Goal: Download file/media

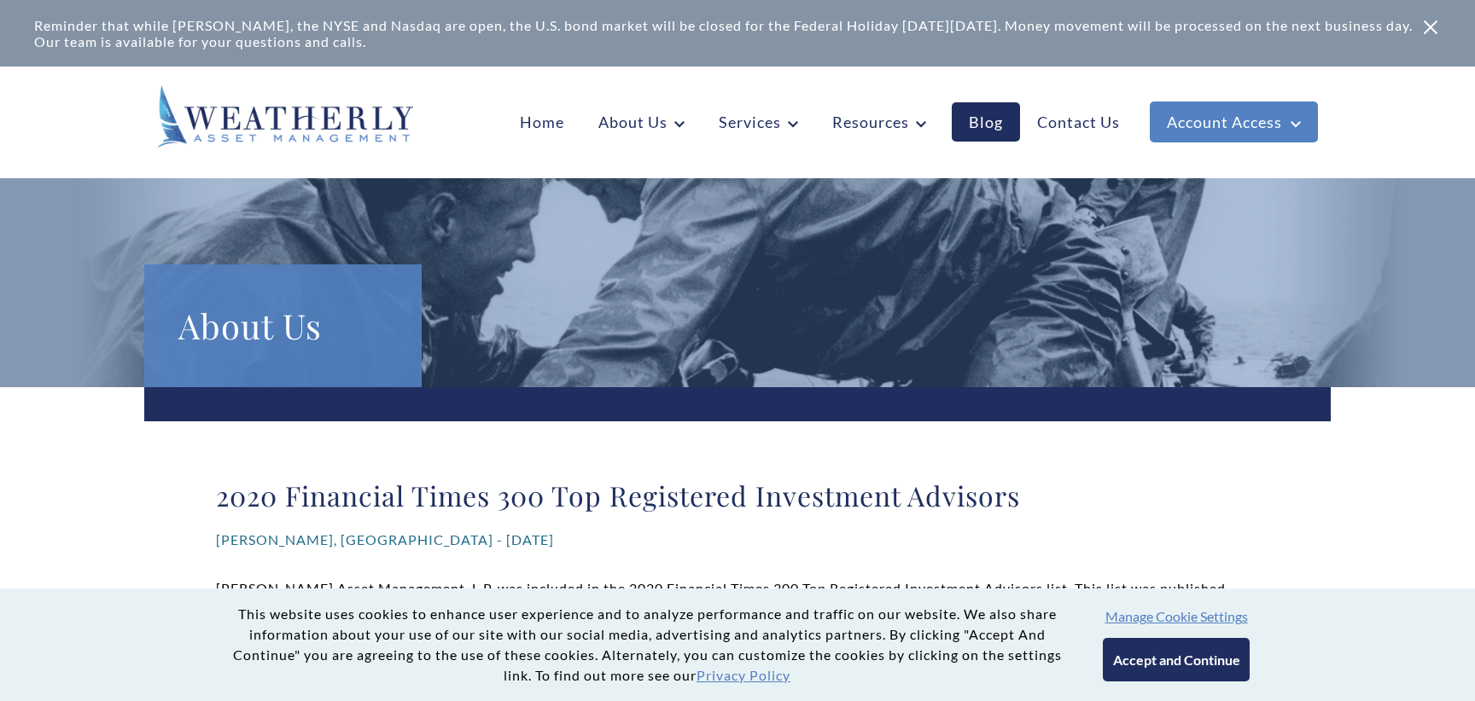
click at [1182, 659] on button "Accept and Continue" at bounding box center [1176, 660] width 146 height 44
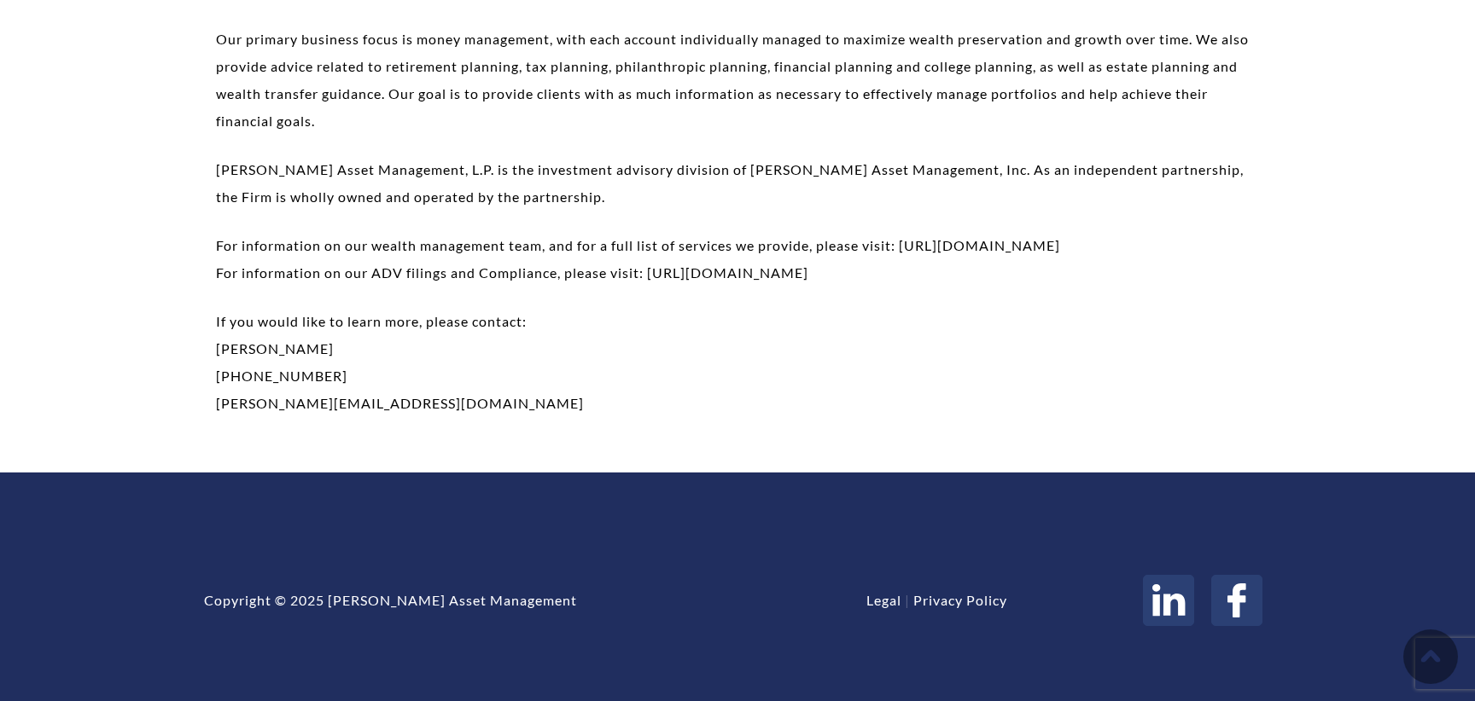
scroll to position [55, 0]
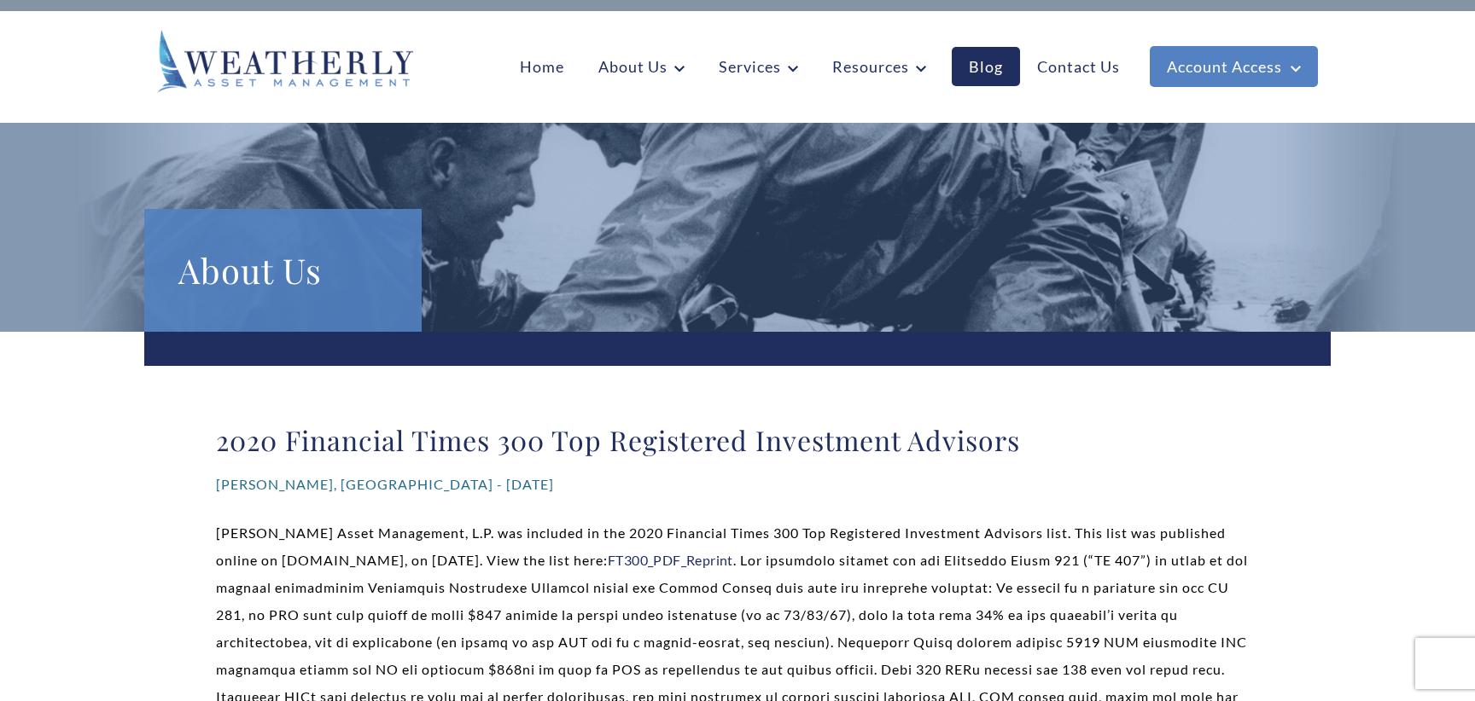
click at [608, 562] on link "FT300_PDF_Reprint" at bounding box center [670, 560] width 125 height 16
click at [608, 563] on link "FT300_PDF_Reprint" at bounding box center [670, 560] width 125 height 16
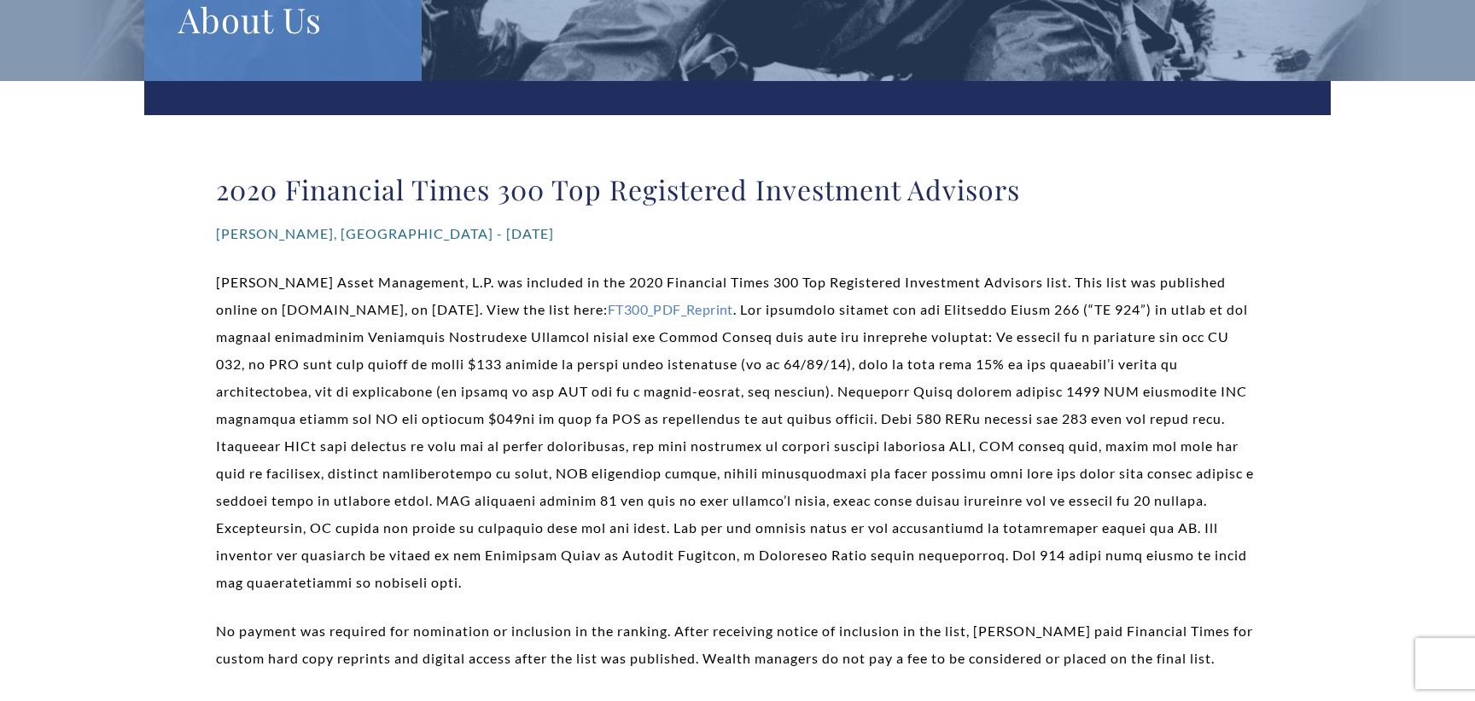
scroll to position [307, 0]
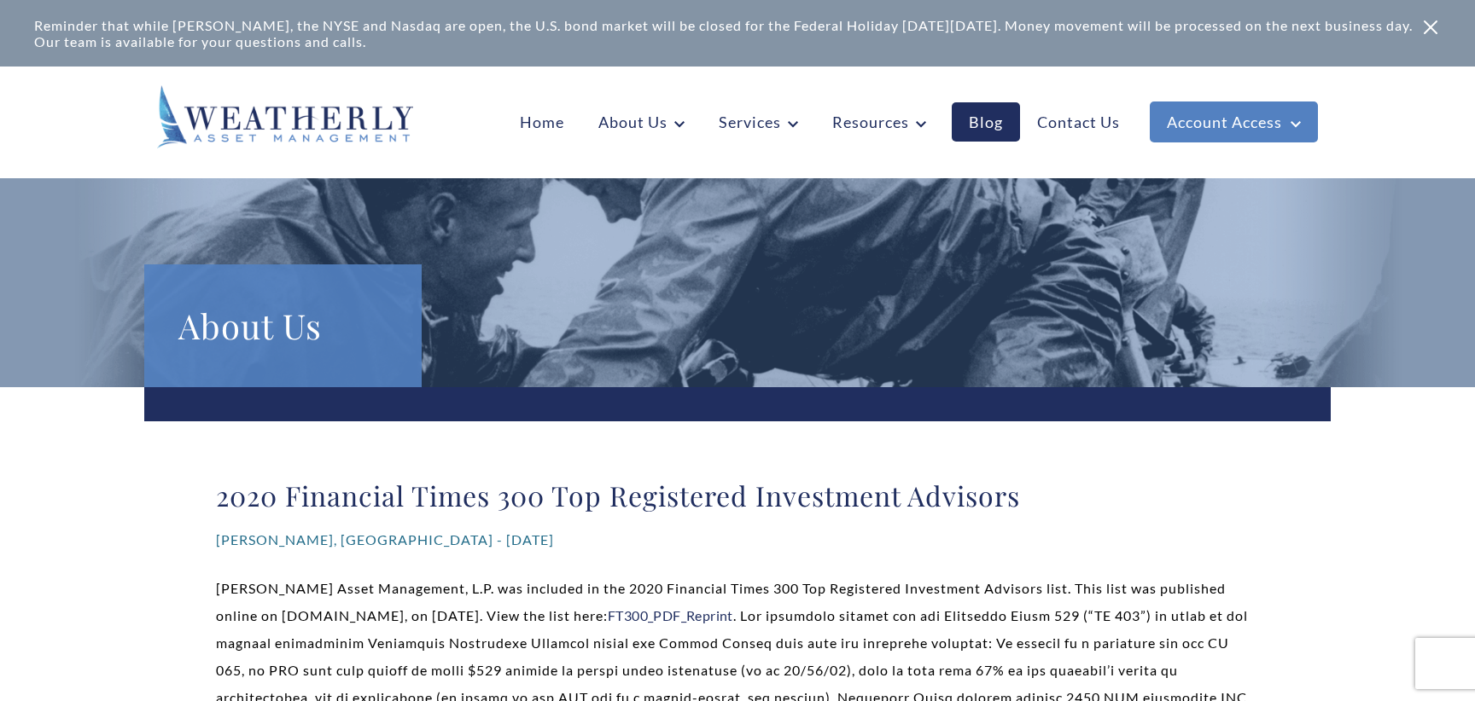
click at [608, 621] on link "FT300_PDF_Reprint" at bounding box center [670, 616] width 125 height 16
